Goal: Information Seeking & Learning: Learn about a topic

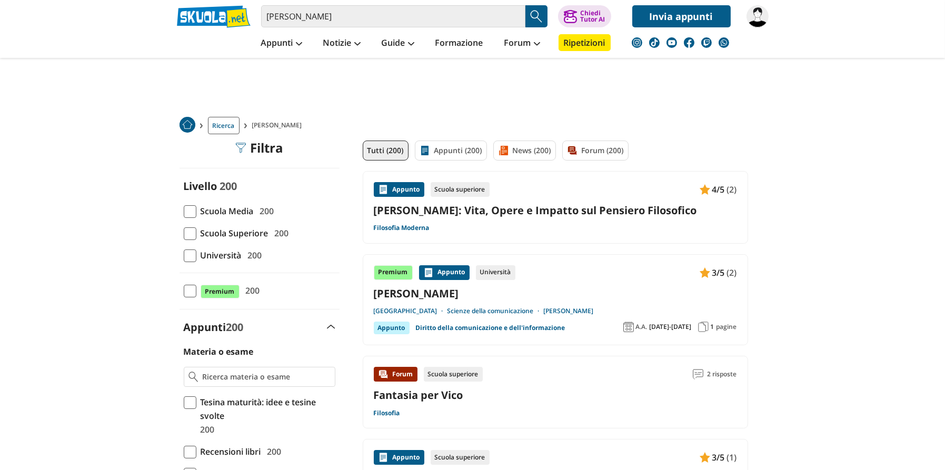
click at [212, 255] on span "Università" at bounding box center [218, 255] width 45 height 14
click at [184, 255] on input "Università 200" at bounding box center [184, 255] width 0 height 0
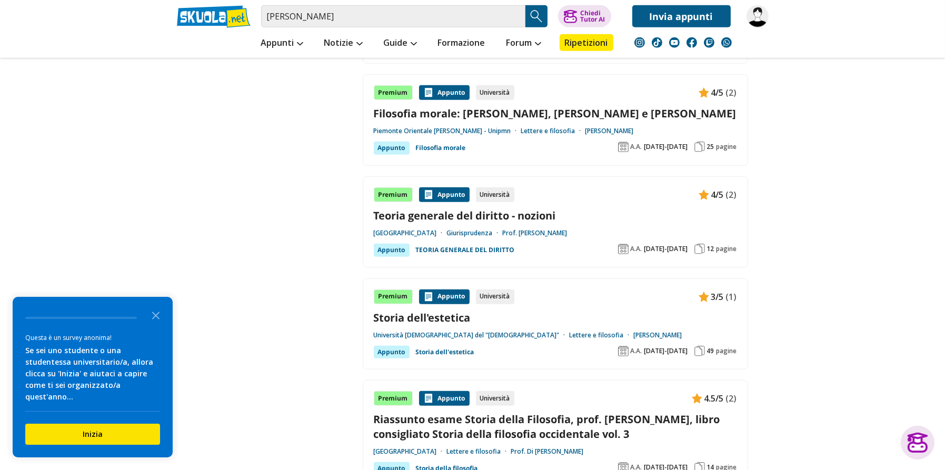
scroll to position [1631, 0]
